Goal: Task Accomplishment & Management: Use online tool/utility

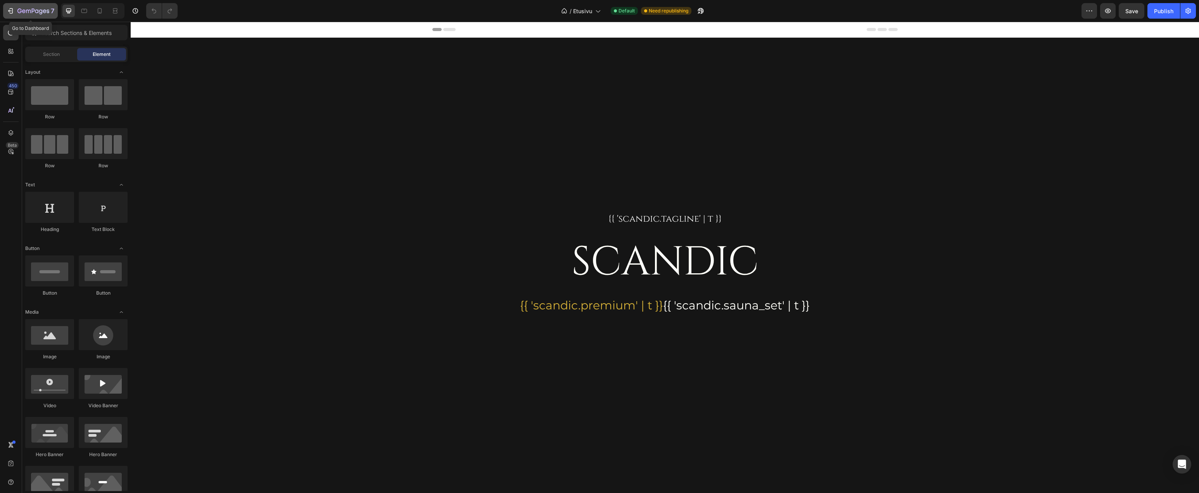
click at [32, 13] on icon "button" at bounding box center [33, 11] width 32 height 7
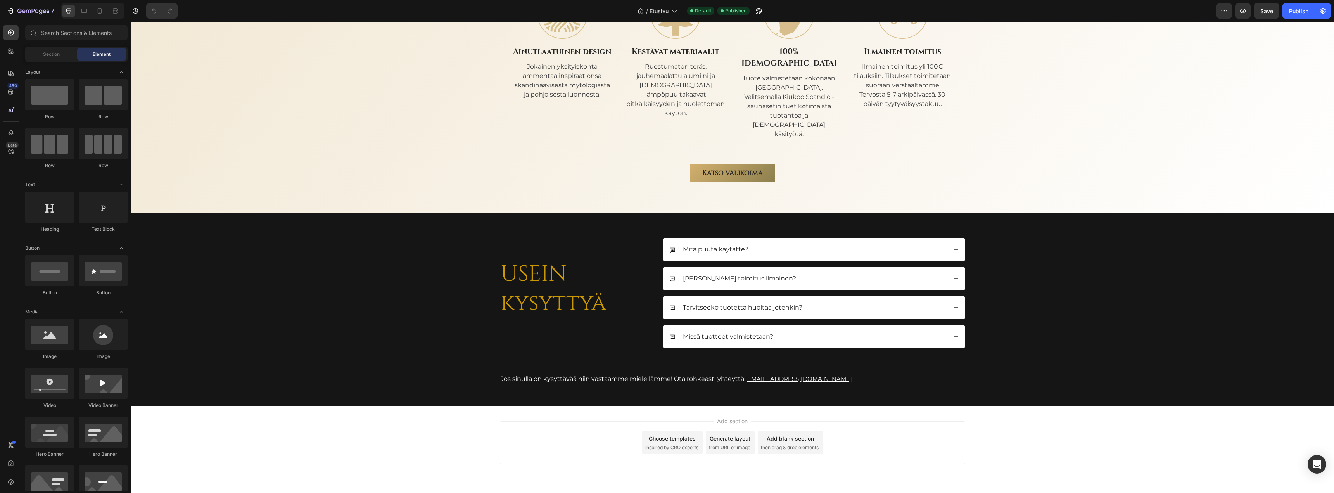
scroll to position [2366, 0]
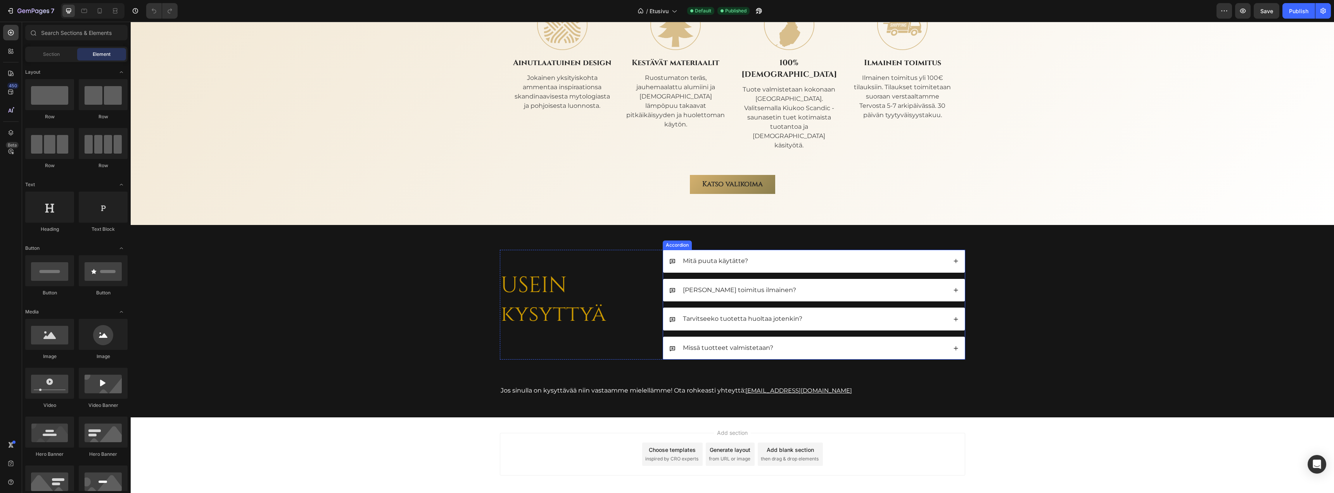
click at [731, 257] on p "Mitä puuta käytätte?" at bounding box center [715, 261] width 65 height 8
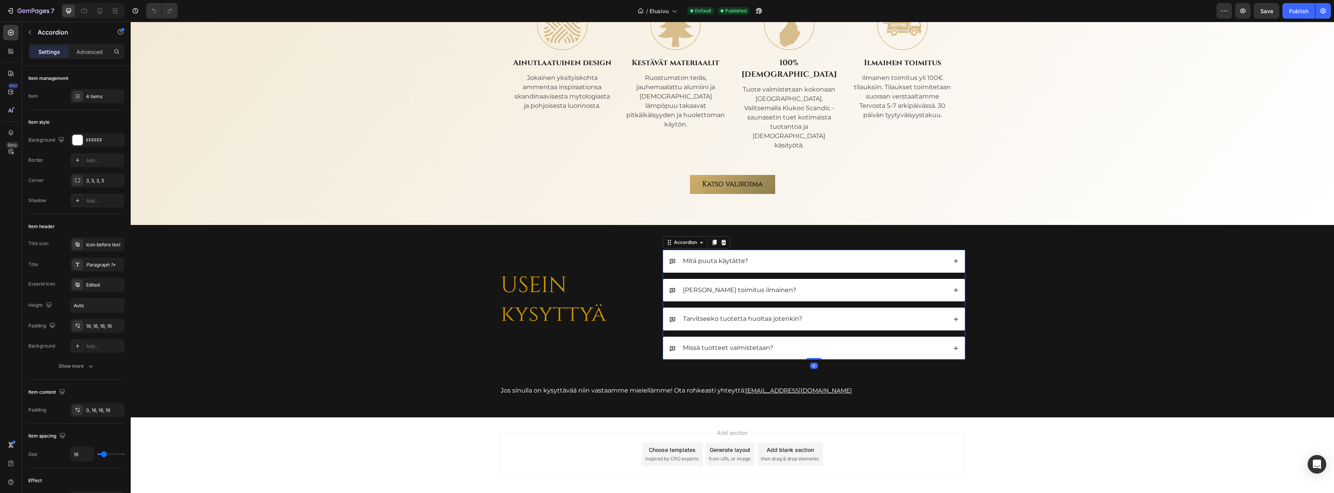
click at [953, 258] on icon at bounding box center [955, 260] width 5 height 5
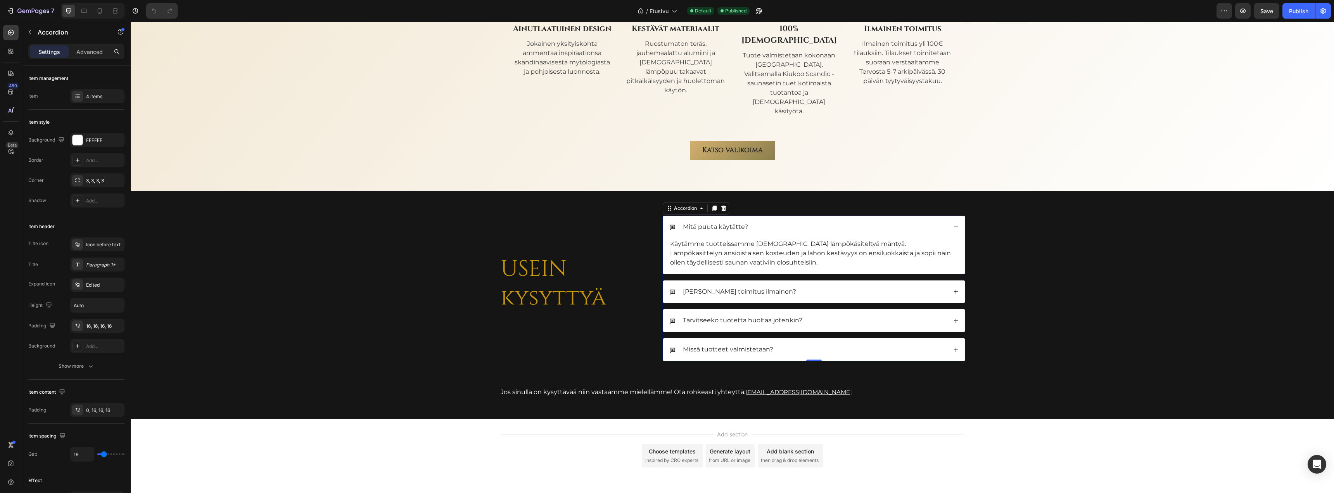
scroll to position [2405, 0]
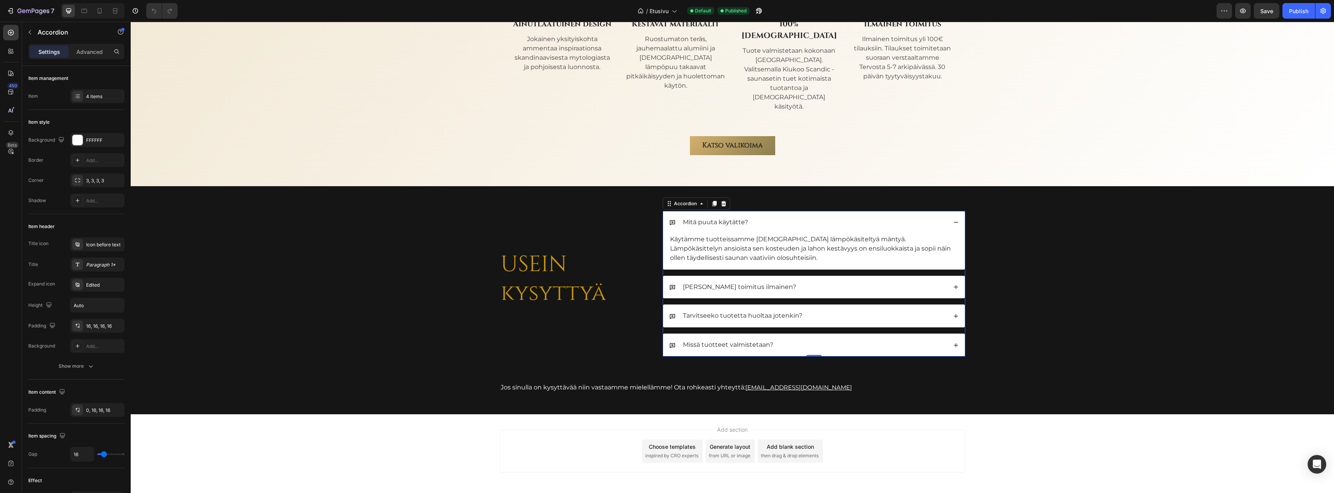
click at [954, 284] on icon at bounding box center [955, 286] width 5 height 5
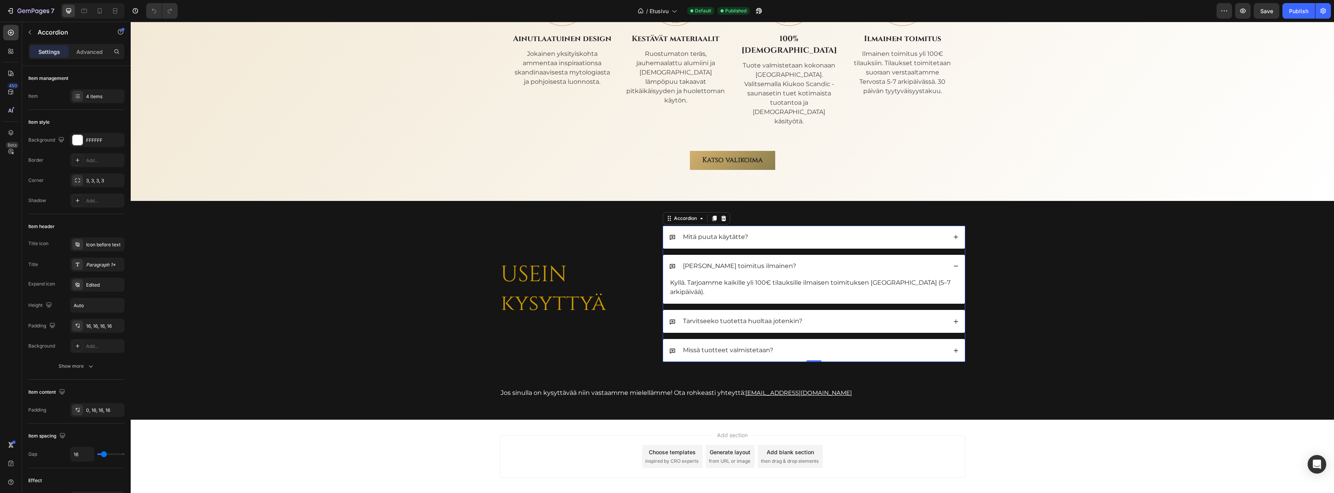
scroll to position [2389, 0]
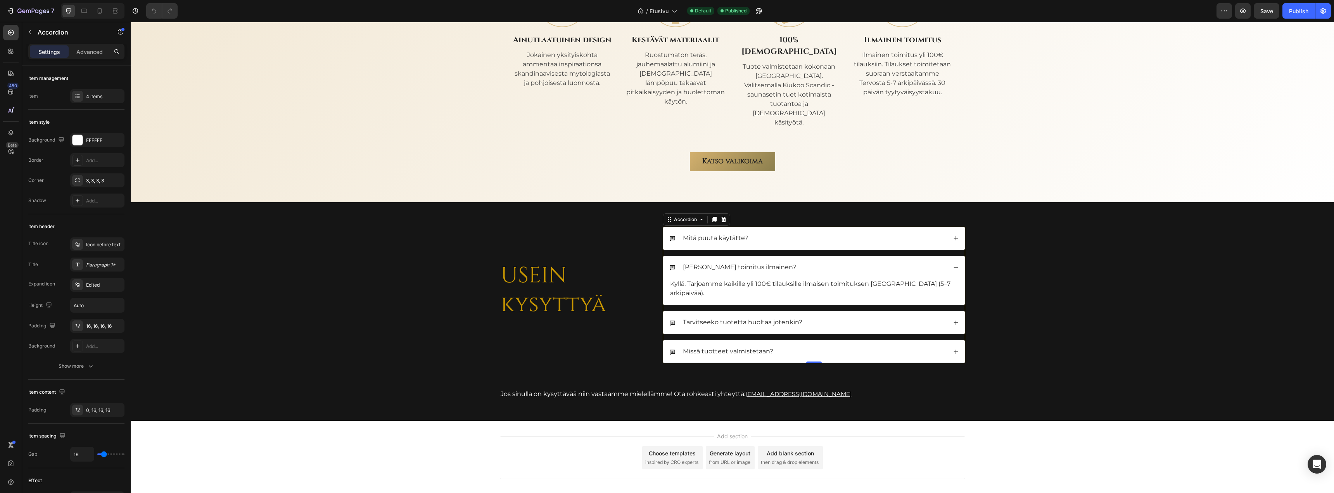
click at [957, 311] on div "Tarvitseeko tuotetta huoltaa jotenkin?" at bounding box center [814, 322] width 302 height 23
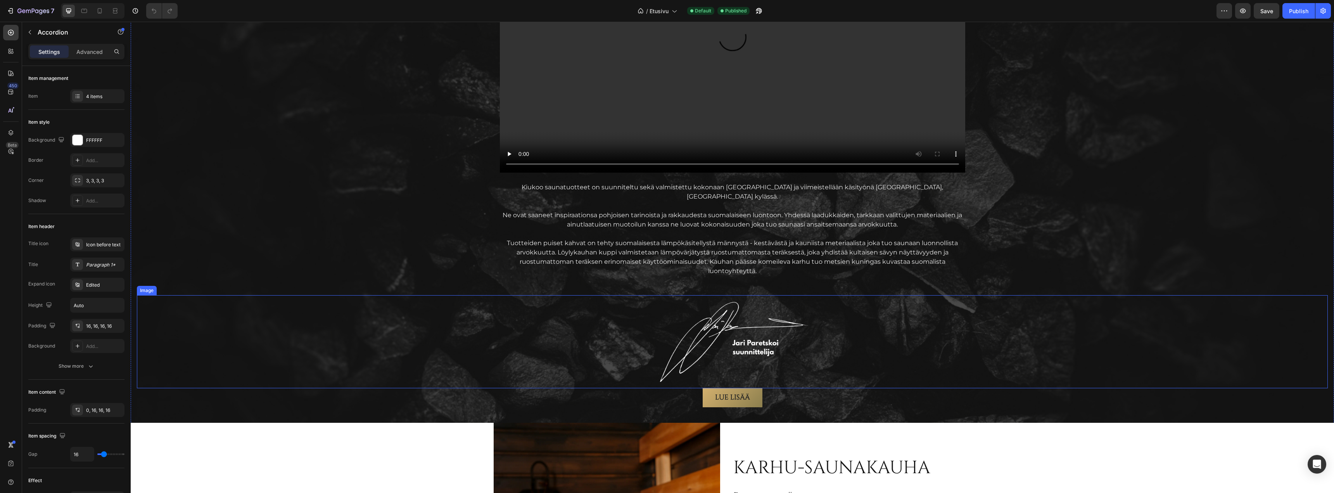
scroll to position [1023, 0]
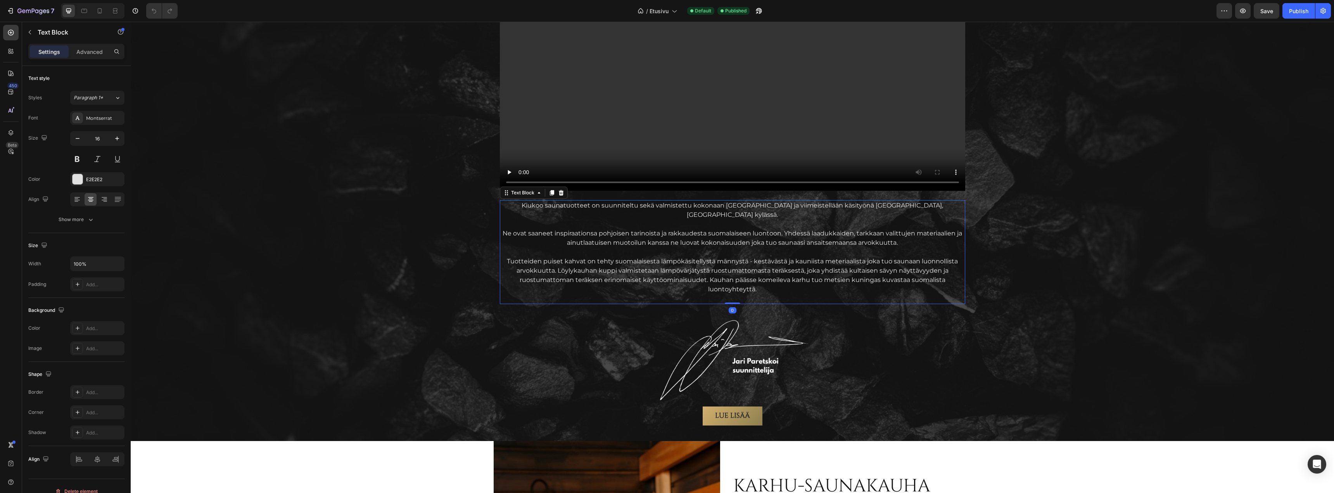
click at [841, 257] on p "Tuotteiden puiset kahvat on tehty suomalaisesta lämpökäsitellystä männystä - ke…" at bounding box center [733, 275] width 464 height 37
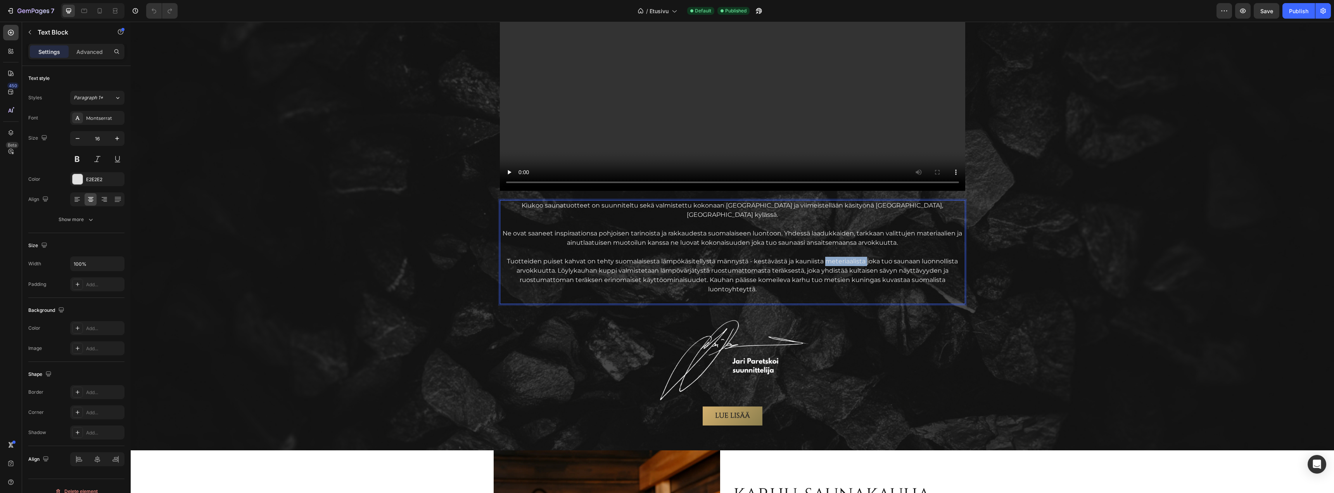
click at [841, 257] on p "Tuotteiden puiset kahvat on tehty suomalaisesta lämpökäsitellystä männystä - ke…" at bounding box center [733, 275] width 464 height 37
click at [832, 257] on p "Tuotteiden puiset kahvat on tehty suomalaisesta lämpökäsitellystä männystä - ke…" at bounding box center [733, 275] width 464 height 37
click at [830, 257] on p "Tuotteiden puiset kahvat on tehty suomalaisesta lämpökäsitellystä männystä - ke…" at bounding box center [733, 275] width 464 height 37
click at [831, 279] on p "Tuotteiden puiset kahvat on tehty suomalaisesta lämpökäsitellystä männystä - ke…" at bounding box center [733, 275] width 464 height 37
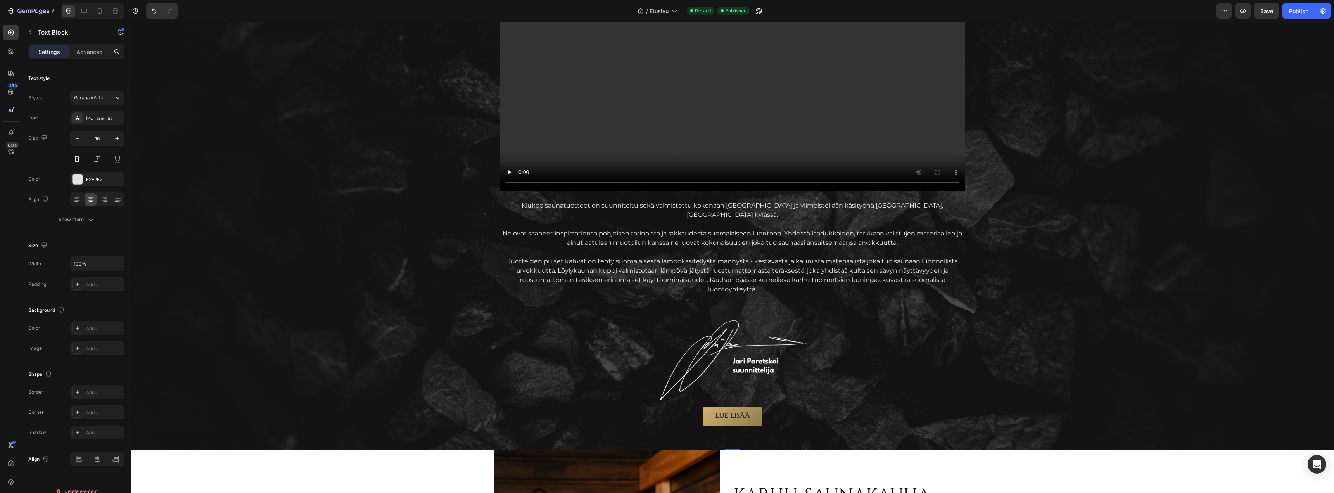
click at [1048, 263] on div "AITOA Suomalaista laatua Text Block Vain parhaista materiaaleista Heading Video…" at bounding box center [732, 151] width 1191 height 550
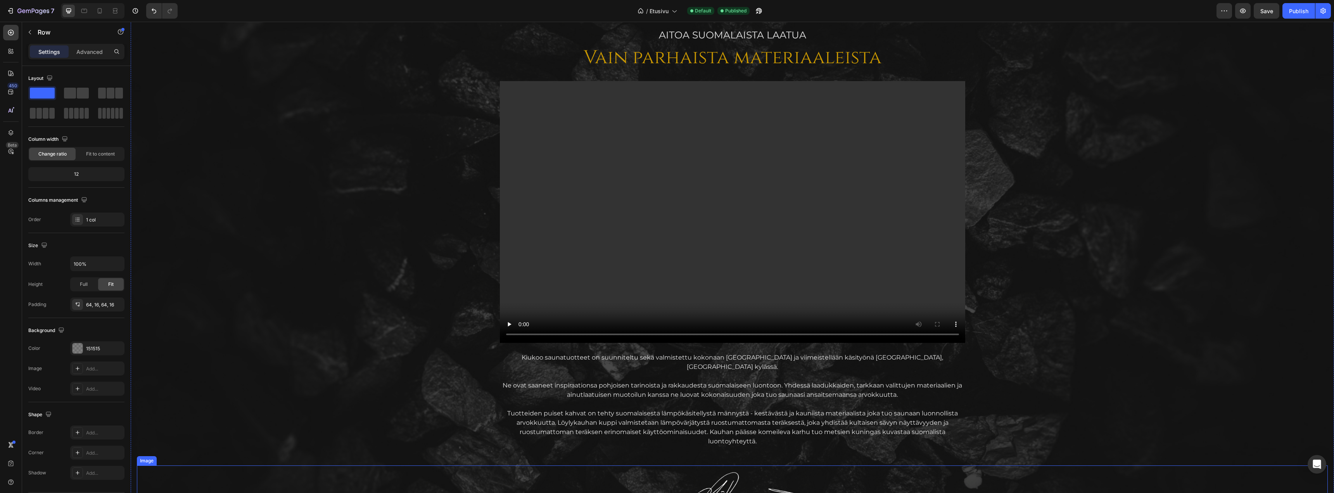
scroll to position [867, 0]
click at [1075, 192] on div "AITOA Suomalaista laatua Text Block Vain parhaista materiaaleista Heading Video…" at bounding box center [732, 306] width 1191 height 550
click at [1265, 8] on span "Save" at bounding box center [1267, 11] width 13 height 7
click at [1299, 10] on div "Publish" at bounding box center [1298, 11] width 19 height 8
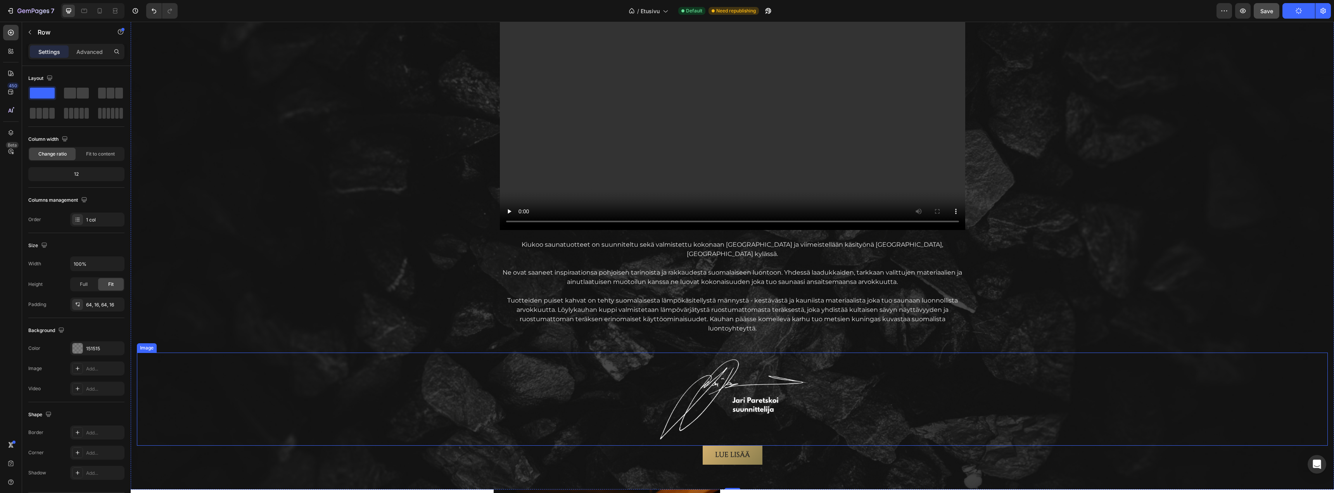
scroll to position [984, 0]
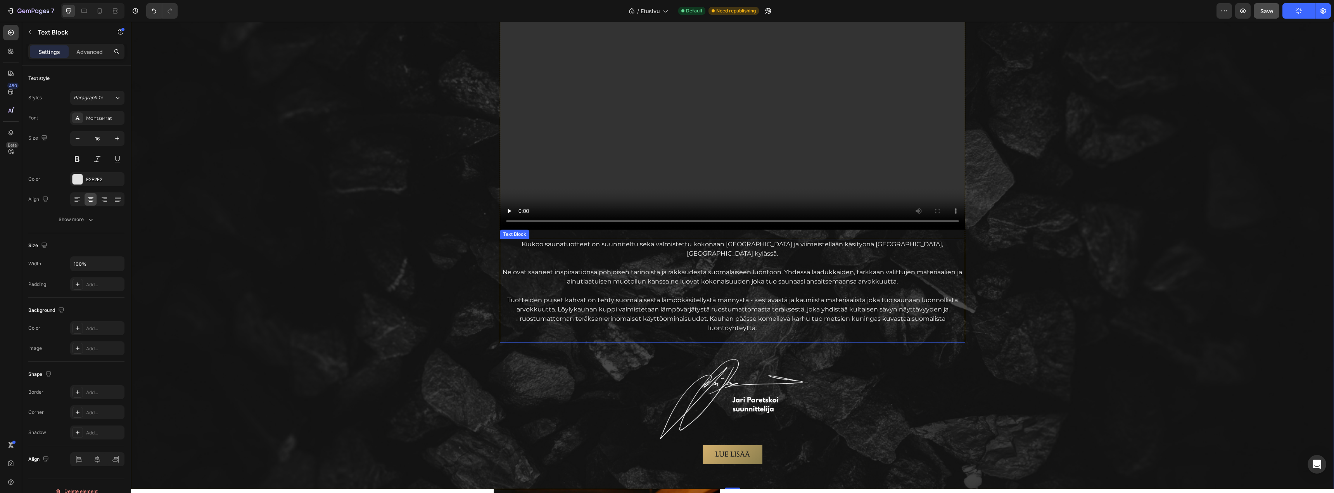
click at [753, 312] on p "Tuotteiden puiset kahvat on tehty suomalaisesta lämpökäsitellystä männystä - ke…" at bounding box center [733, 314] width 464 height 37
click at [753, 310] on p "Tuotteiden puiset kahvat on tehty suomalaisesta lämpökäsitellystä männystä - ke…" at bounding box center [733, 314] width 464 height 37
click at [779, 318] on p "Tuotteiden puiset kahvat on tehty suomalaisesta lämpökäsitellystä männystä - ke…" at bounding box center [733, 314] width 464 height 37
click at [1271, 12] on span "Save" at bounding box center [1267, 11] width 13 height 7
click at [1296, 11] on div "Publish" at bounding box center [1298, 11] width 19 height 8
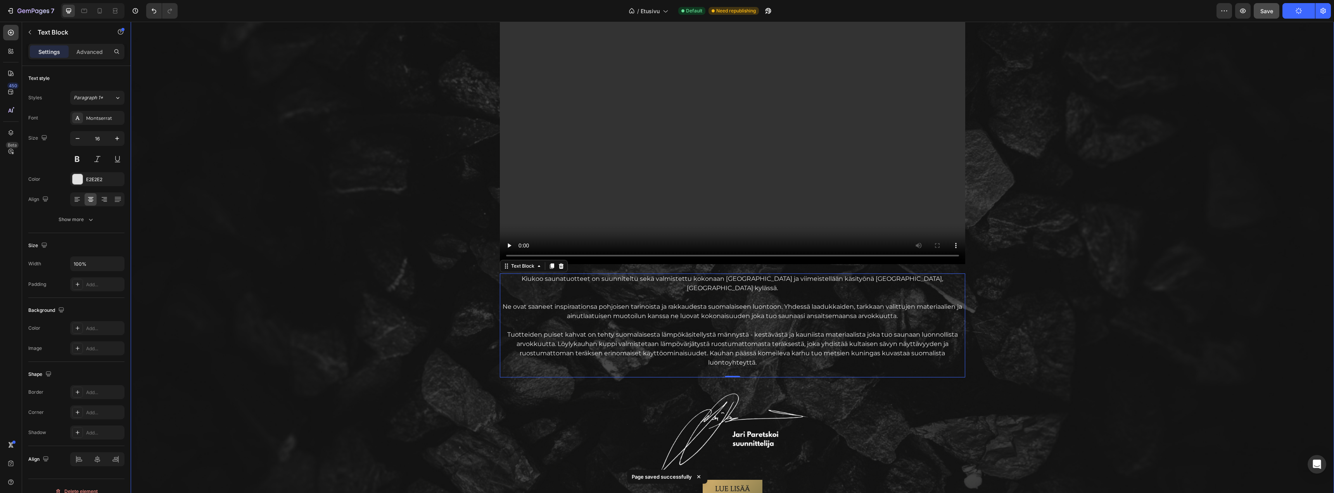
scroll to position [945, 0]
click at [931, 350] on p "Tuotteiden puiset kahvat on tehty suomalaisesta lämpökäsitellystä männystä - ke…" at bounding box center [733, 352] width 464 height 37
click at [929, 350] on p "Tuotteiden puiset kahvat on tehty suomalaisesta lämpökäsitellystä männystä - ke…" at bounding box center [733, 352] width 464 height 37
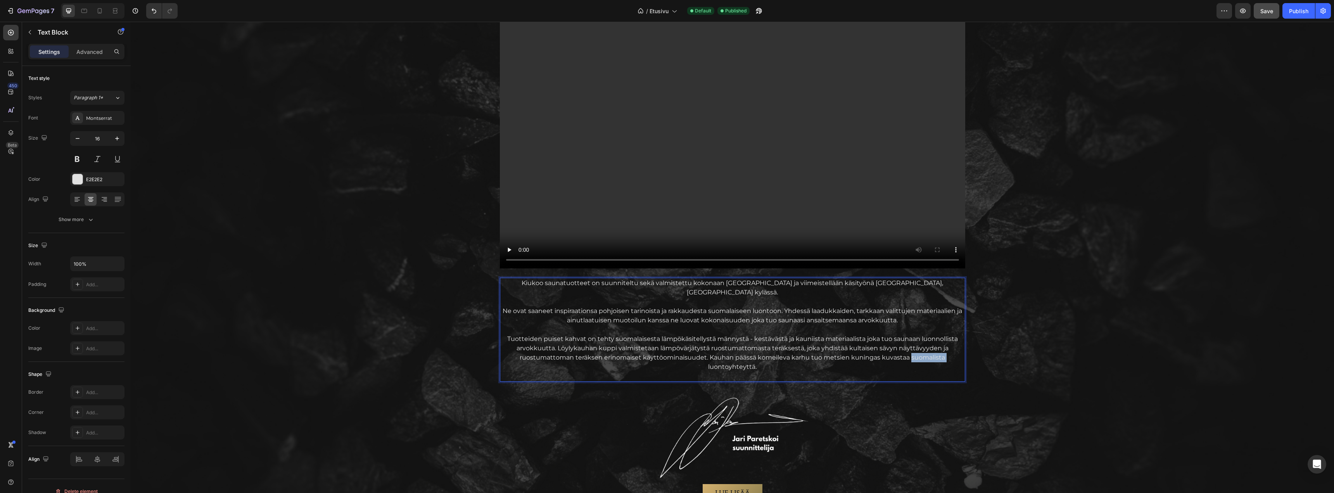
click at [930, 350] on p "Tuotteiden puiset kahvat on tehty suomalaisesta lämpökäsitellystä männystä - ke…" at bounding box center [733, 352] width 464 height 37
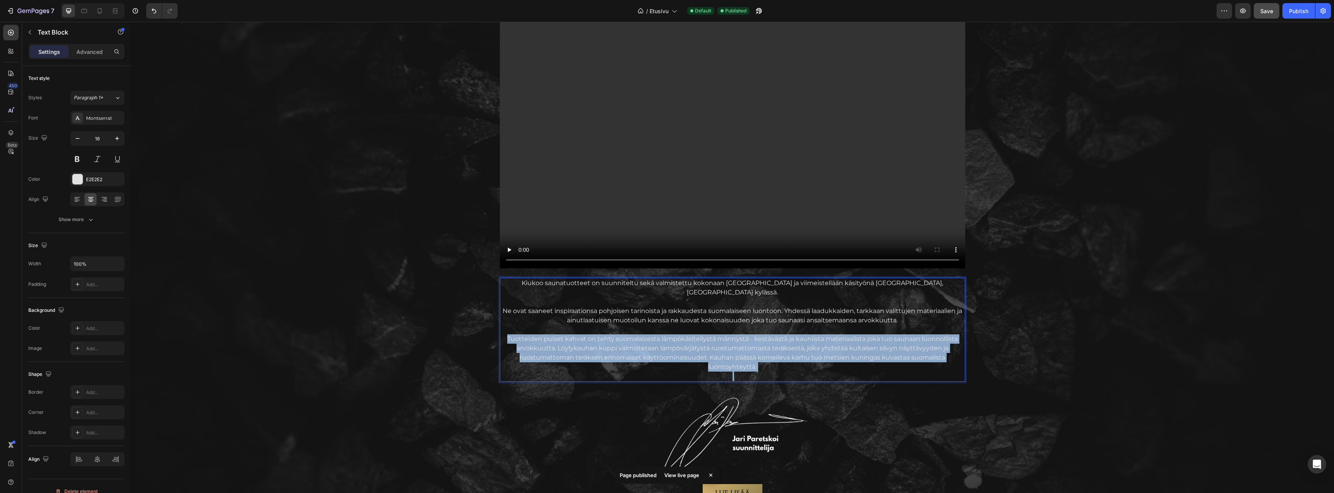
click at [928, 350] on p "Tuotteiden puiset kahvat on tehty suomalaisesta lämpökäsitellystä männystä - ke…" at bounding box center [733, 352] width 464 height 37
click at [930, 349] on p "Tuotteiden puiset kahvat on tehty suomalaisesta lämpökäsitellystä männystä - ke…" at bounding box center [733, 352] width 464 height 37
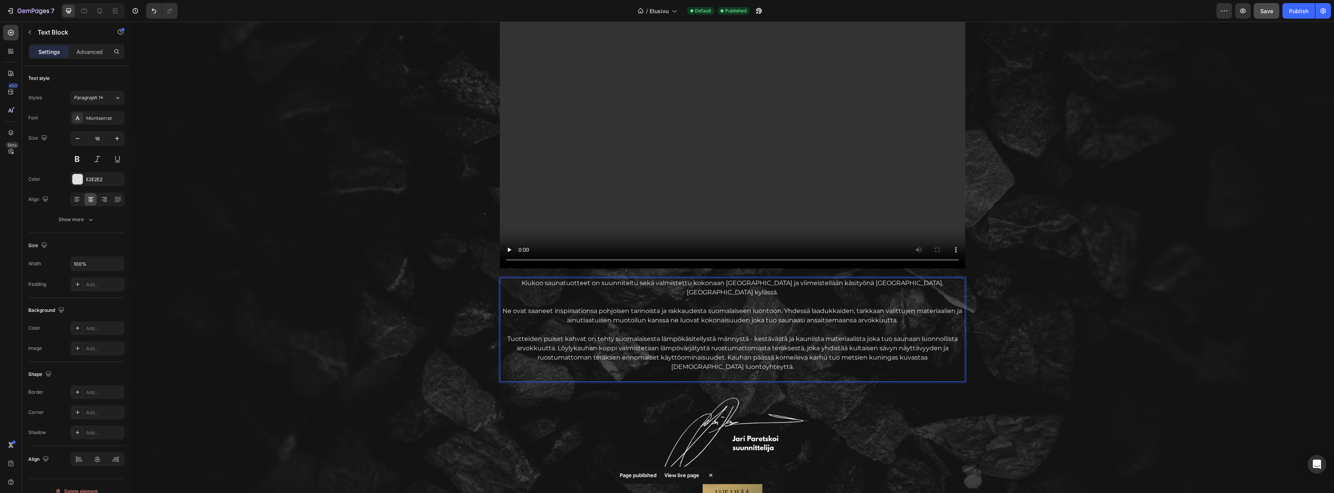
click at [935, 361] on p "Tuotteiden puiset kahvat on tehty suomalaisesta lämpökäsitellystä männystä - ke…" at bounding box center [733, 352] width 464 height 37
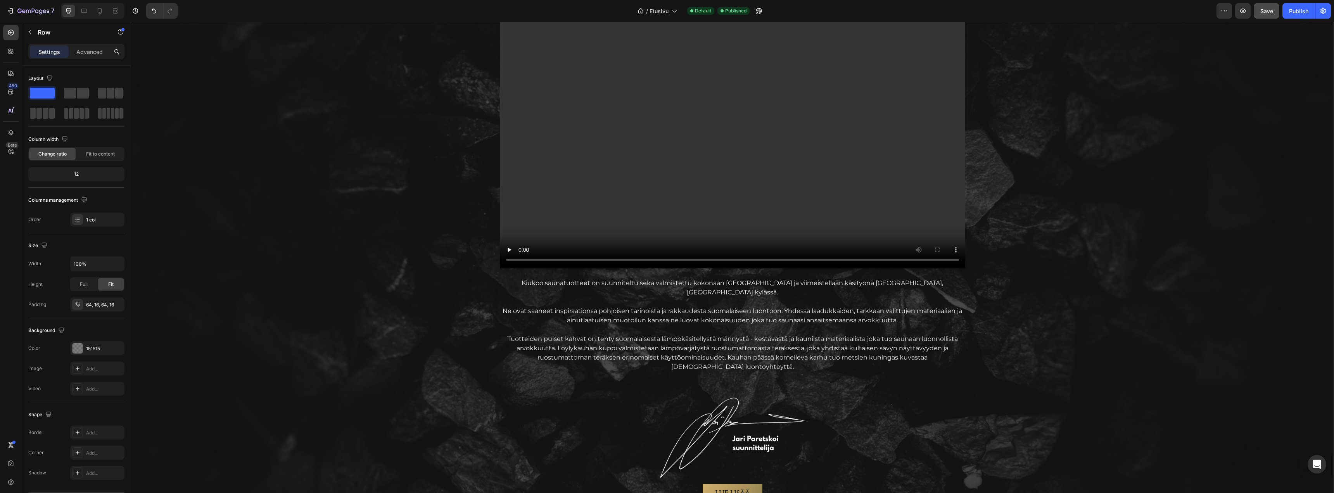
click at [1026, 357] on div "AITOA Suomalaista laatua Text Block Vain parhaista materiaaleista Heading Video…" at bounding box center [732, 228] width 1191 height 550
click at [1271, 12] on span "Save" at bounding box center [1267, 11] width 13 height 7
click at [1290, 11] on div "Publish" at bounding box center [1298, 11] width 19 height 8
click at [805, 349] on p "Tuotteiden puiset kahvat on tehty suomalaisesta lämpökäsitellystä männystä - ke…" at bounding box center [733, 352] width 464 height 37
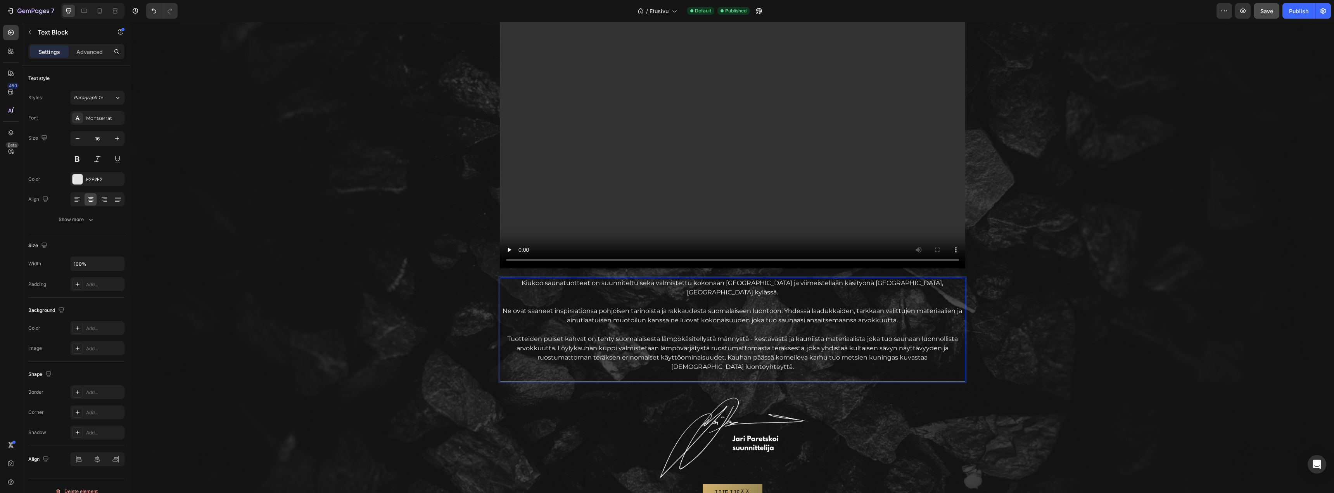
click at [803, 350] on p "Tuotteiden puiset kahvat on tehty suomalaisesta lämpökäsitellystä männystä - ke…" at bounding box center [733, 352] width 464 height 37
click at [805, 347] on p "Tuotteiden puiset kahvat on tehty suomalaisesta lämpökäsitellystä männystä - ke…" at bounding box center [733, 352] width 464 height 37
click at [875, 349] on p "Tuotteiden puiset kahvat on tehty suomalaisesta lämpökäsitellystä männystä - ke…" at bounding box center [733, 352] width 464 height 37
click at [876, 355] on p "Tuotteiden puiset kahvat on tehty suomalaisesta lämpökäsitellystä männystä - ke…" at bounding box center [733, 352] width 464 height 37
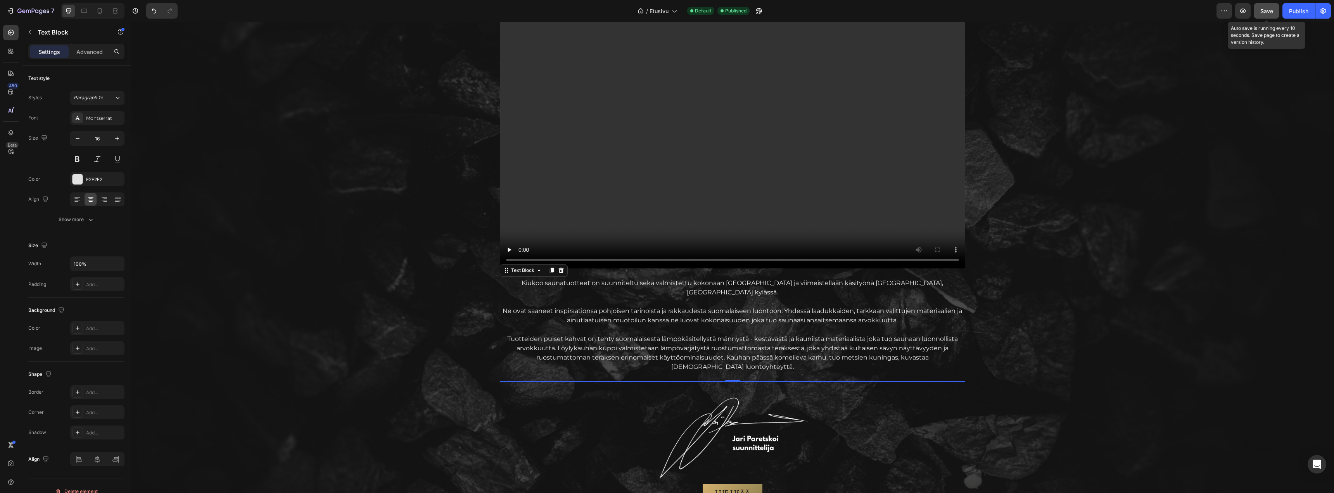
click at [1274, 12] on button "Save" at bounding box center [1267, 11] width 26 height 16
click at [1296, 9] on div "Publish" at bounding box center [1298, 11] width 19 height 8
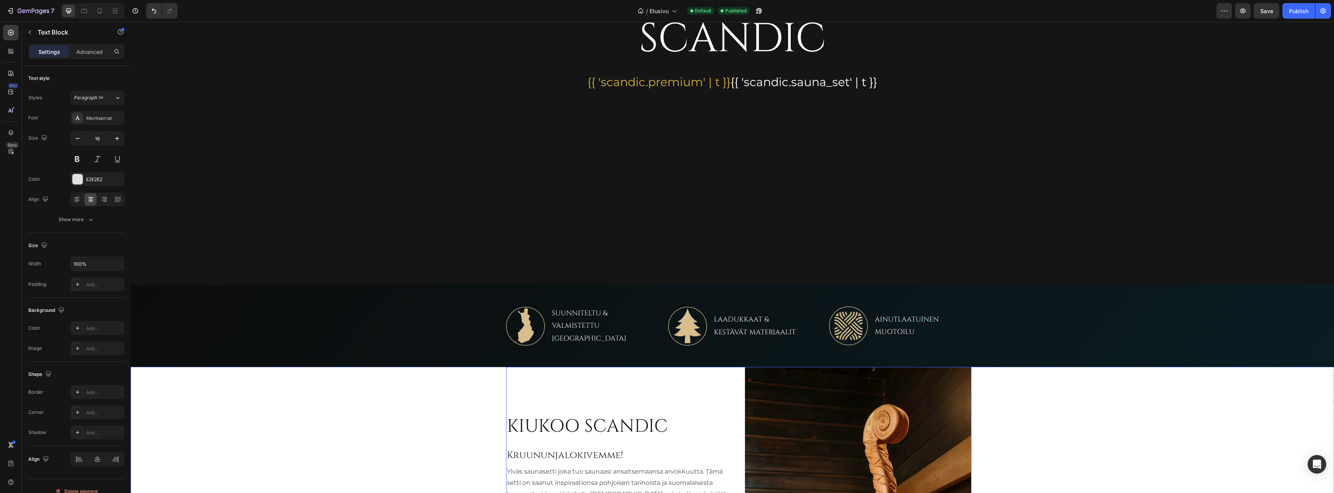
scroll to position [223, 0]
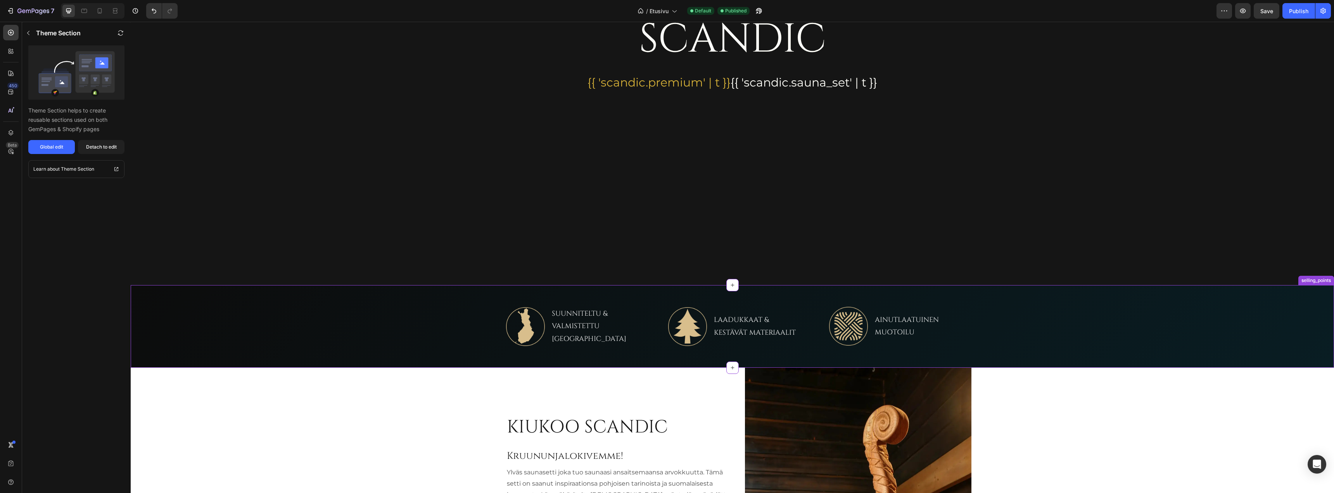
click at [578, 343] on div "SUUNNITELTU & VALMISTETTU SUOMESSA Text Block" at bounding box center [600, 326] width 98 height 39
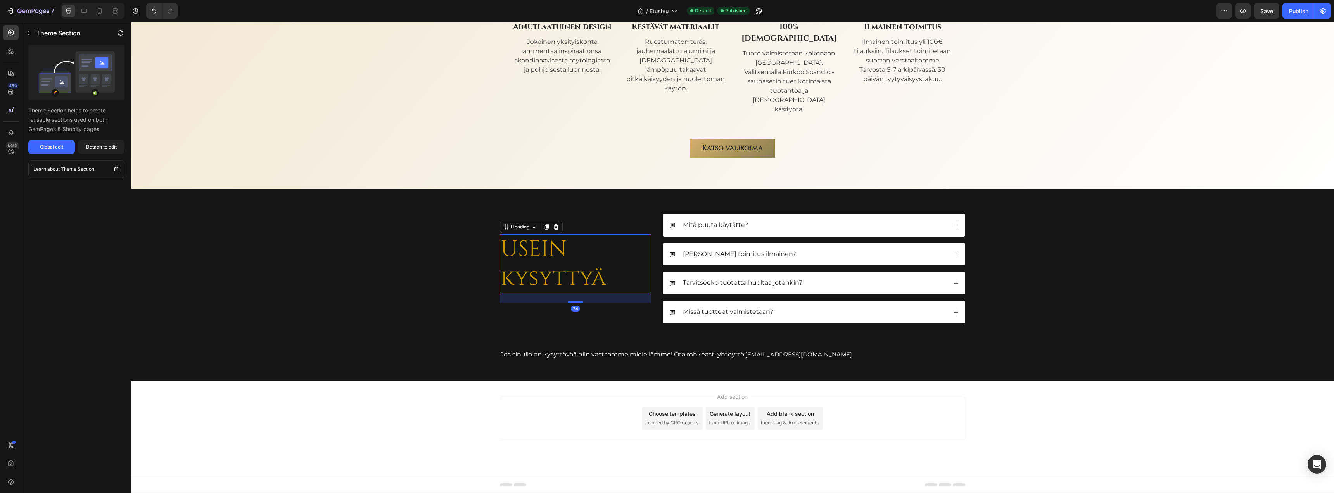
scroll to position [2372, 0]
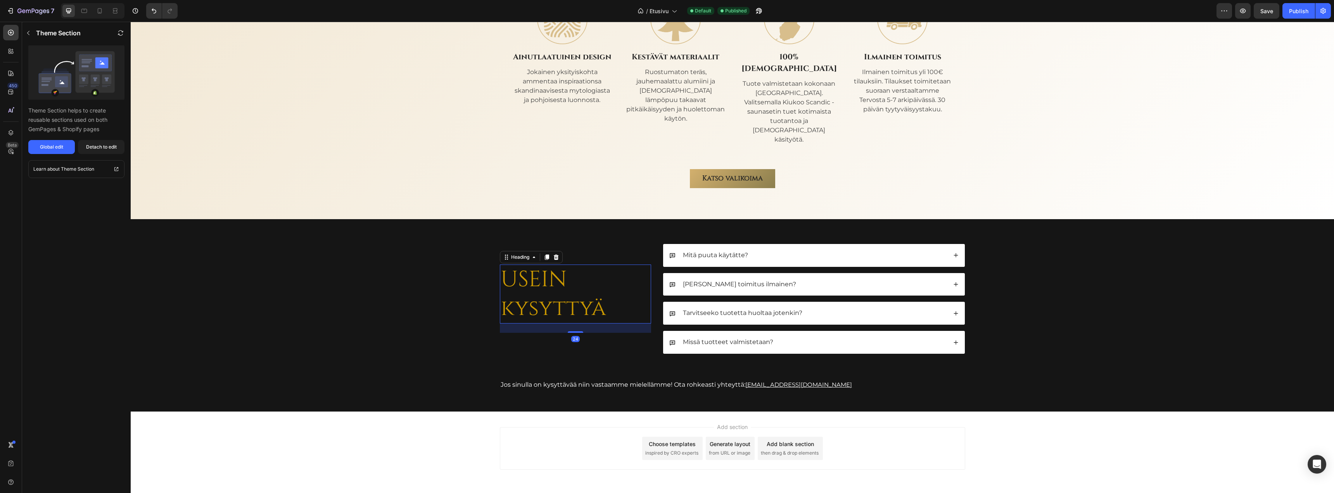
click at [555, 219] on div "USEIN kysyttyä Heading 24 Mitä puuta käytätte? Onko toimitus ilmainen? Tarvitse…" at bounding box center [733, 315] width 1204 height 192
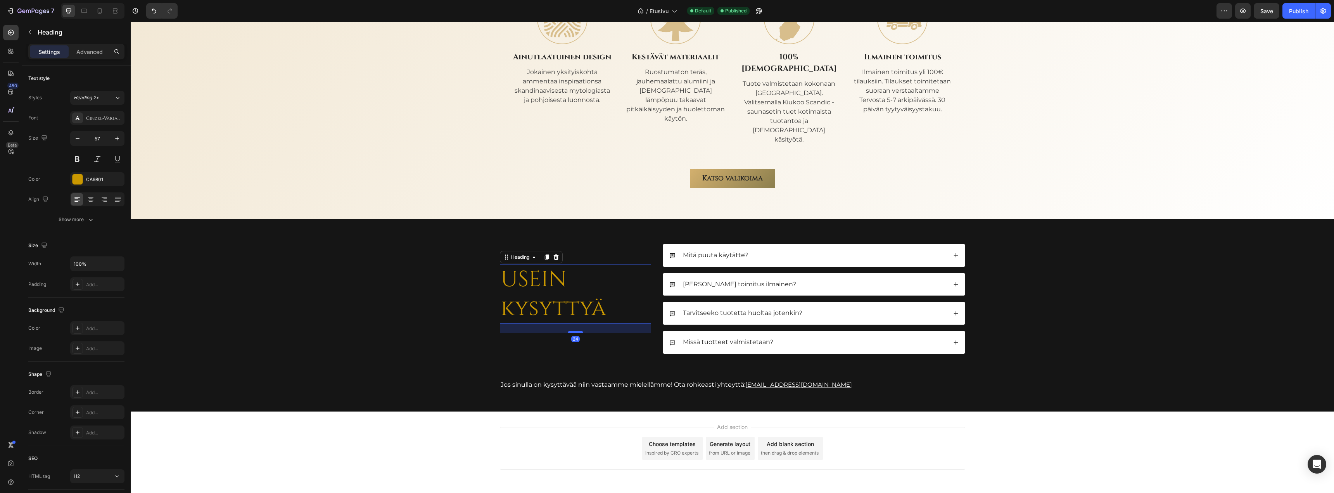
click at [519, 265] on h2 "USEIN kysyttyä" at bounding box center [575, 294] width 151 height 59
click at [519, 265] on p "USEIN kysyttyä" at bounding box center [576, 293] width 150 height 57
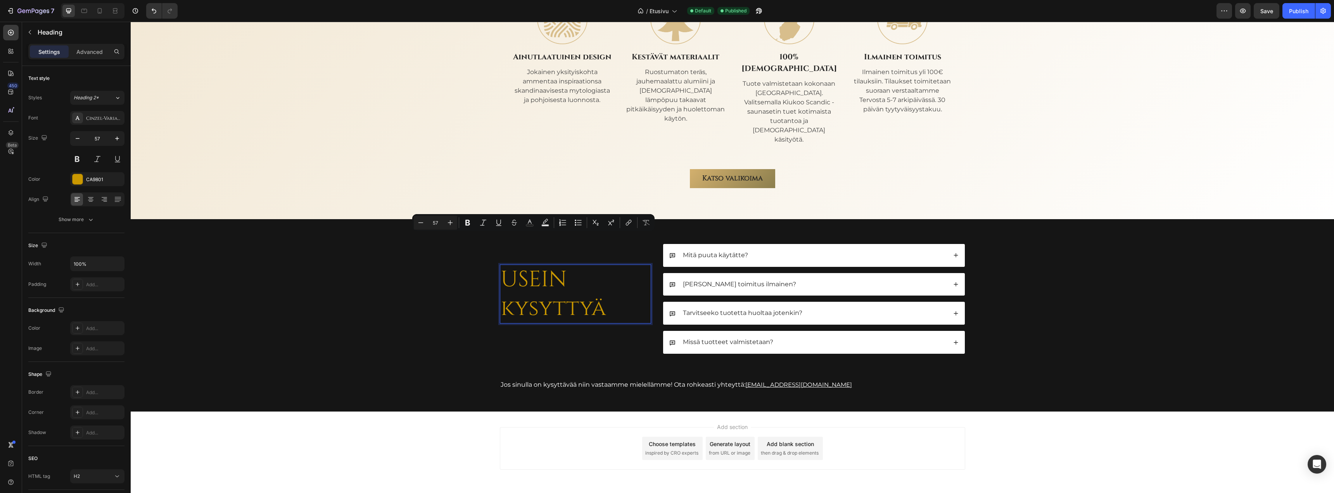
click at [516, 265] on p "USEIN kysyttyä" at bounding box center [576, 293] width 150 height 57
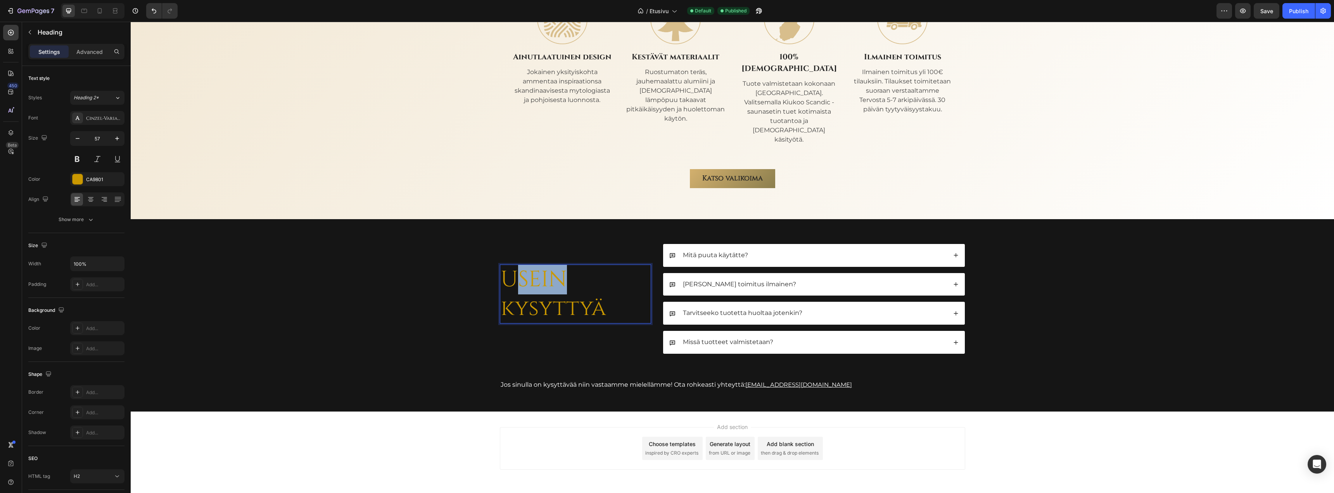
drag, startPoint x: 520, startPoint y: 251, endPoint x: 559, endPoint y: 253, distance: 38.5
click at [559, 265] on p "USEIN kysyttyä" at bounding box center [576, 293] width 150 height 57
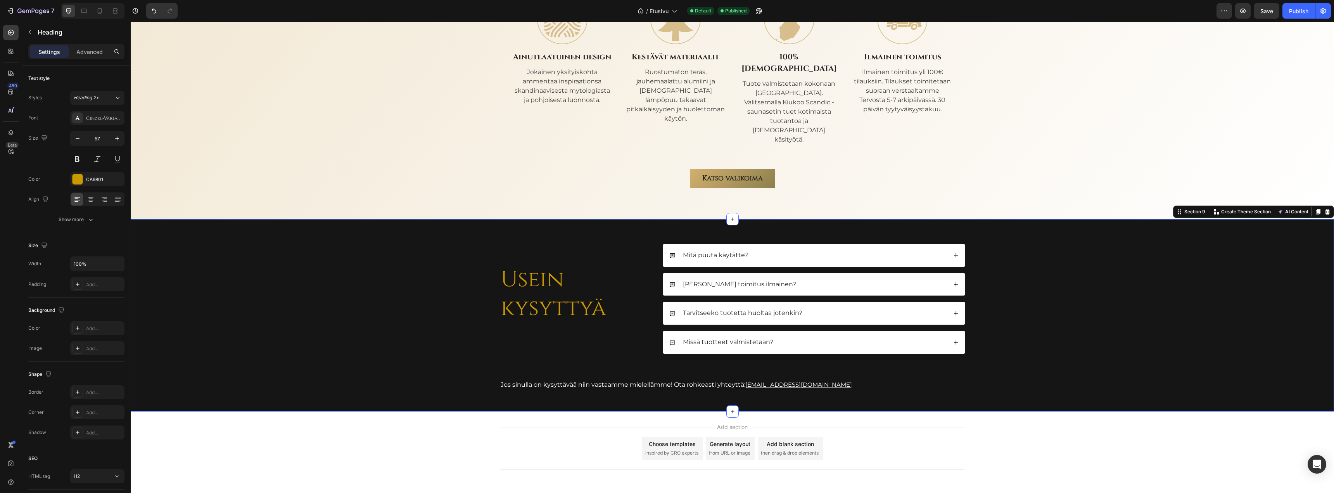
click at [560, 219] on div "Usein kysyttyä Heading Mitä puuta käytätte? Onko toimitus ilmainen? Tarvitseeko…" at bounding box center [733, 315] width 1204 height 192
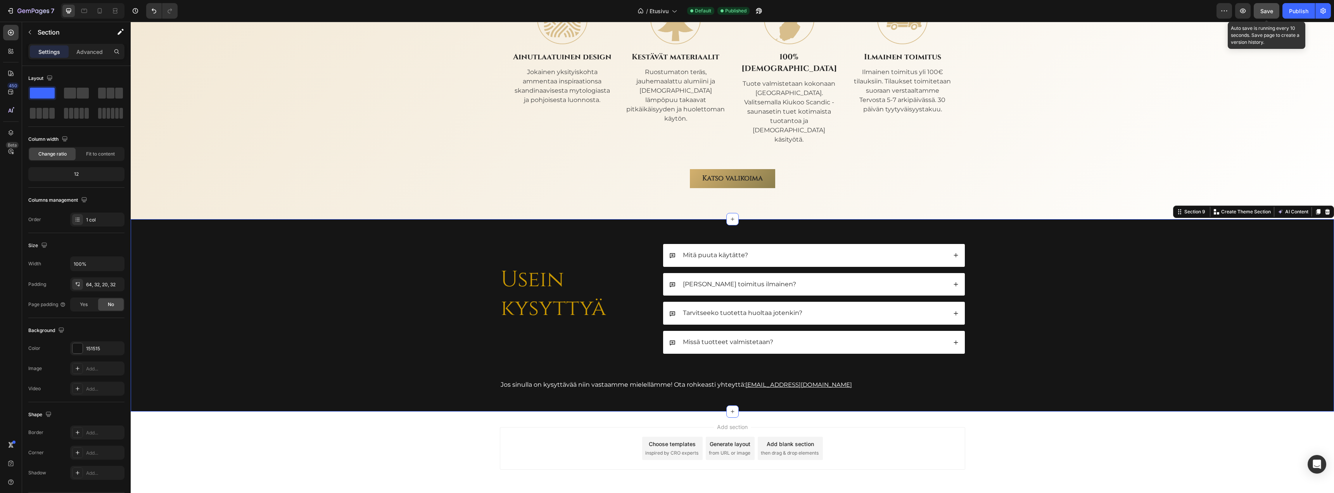
click at [1260, 13] on button "Save" at bounding box center [1267, 11] width 26 height 16
click at [30, 9] on icon "button" at bounding box center [33, 11] width 32 height 7
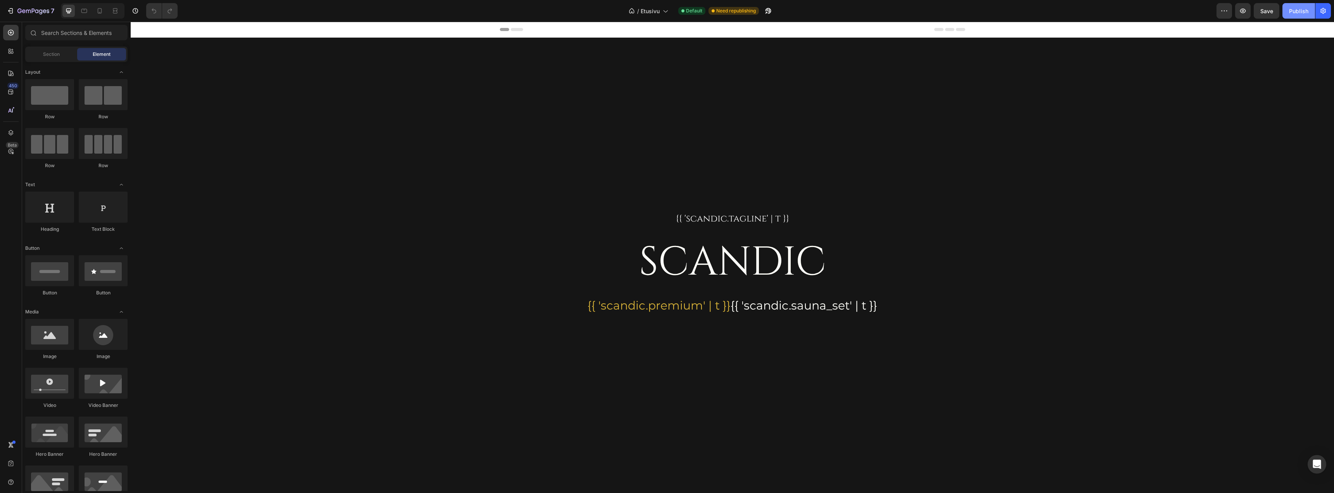
click at [1296, 12] on div "Publish" at bounding box center [1298, 11] width 19 height 8
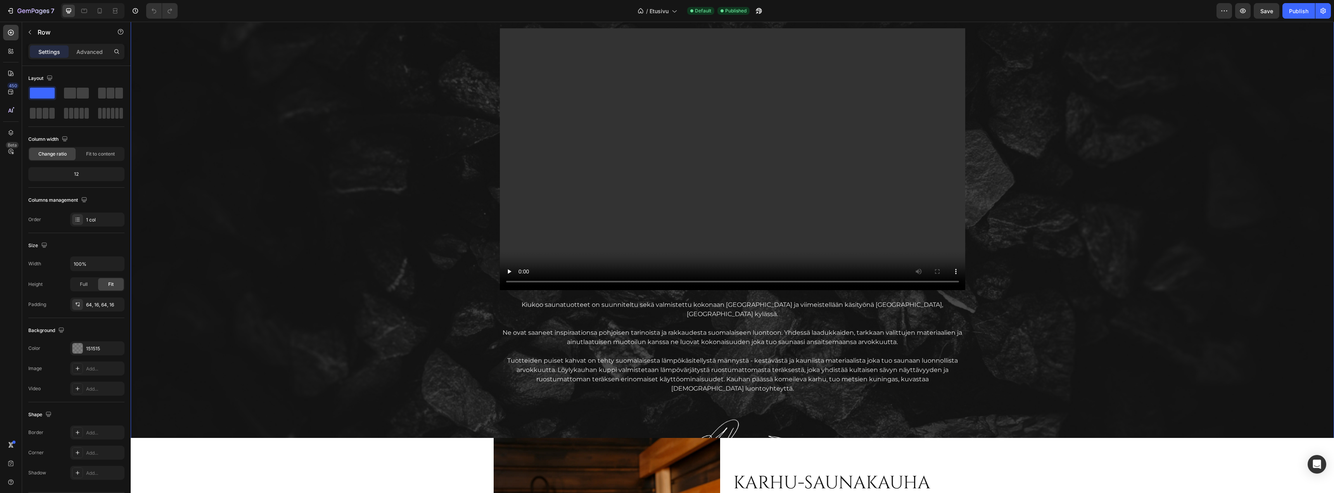
drag, startPoint x: 420, startPoint y: 255, endPoint x: 422, endPoint y: 338, distance: 83.0
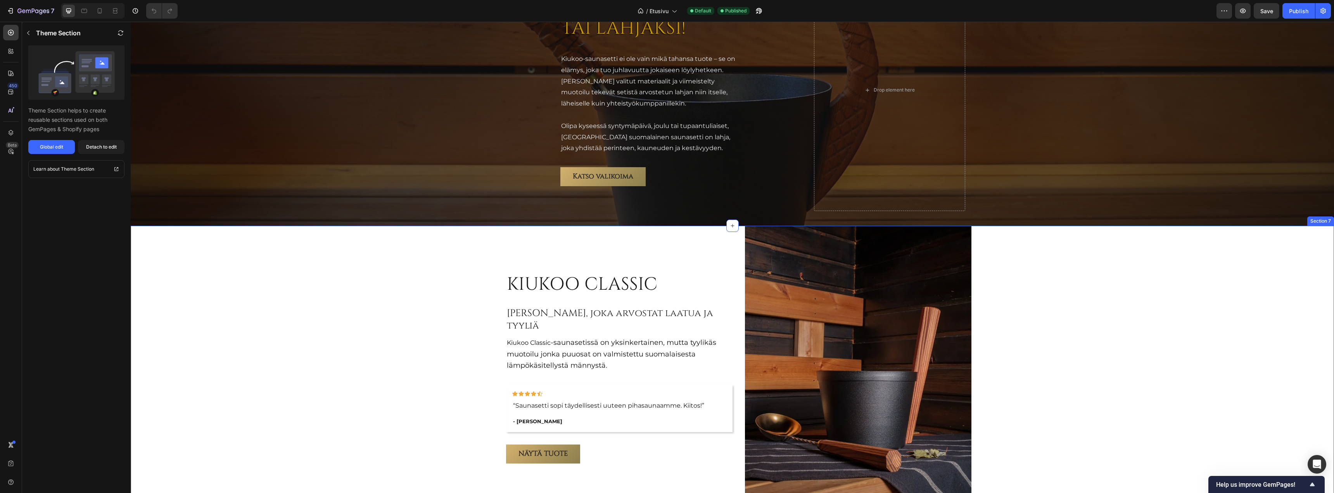
scroll to position [1330, 0]
